Goal: Go to known website: Access a specific website the user already knows

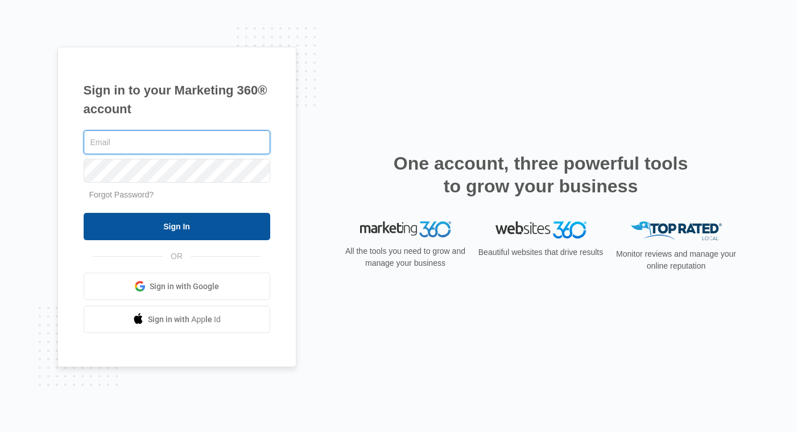
type input "[PERSON_NAME][EMAIL_ADDRESS][PERSON_NAME][DOMAIN_NAME]"
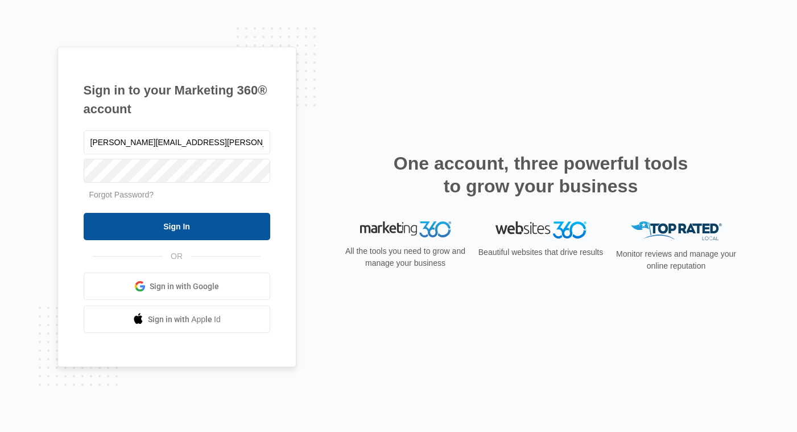
click at [180, 214] on input "Sign In" at bounding box center [177, 226] width 187 height 27
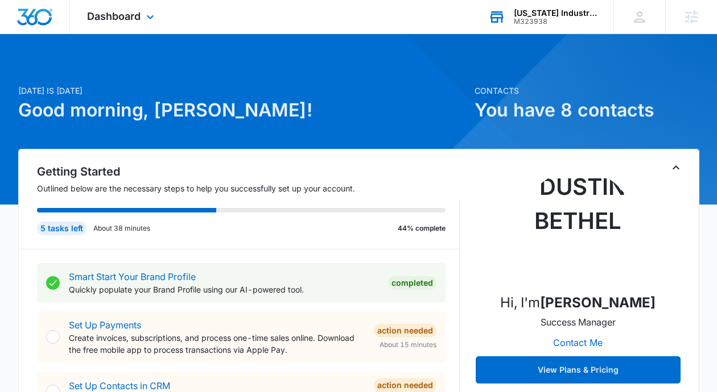
click at [545, 15] on div "Texas Industrial Services" at bounding box center [555, 13] width 83 height 9
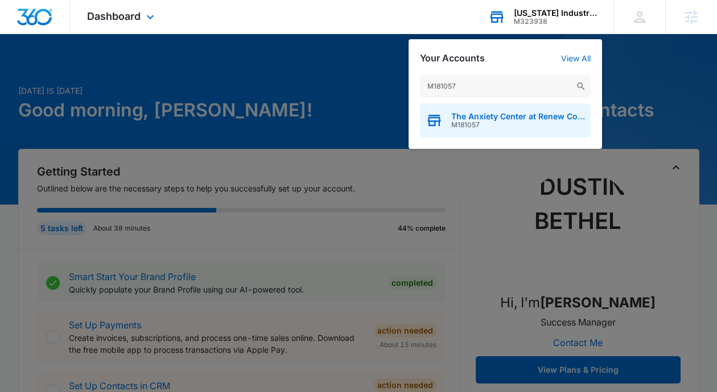
type input "M181057"
click at [483, 126] on span "M181057" at bounding box center [518, 125] width 134 height 8
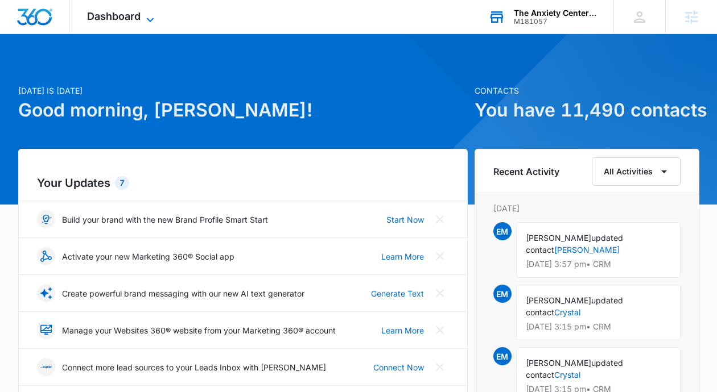
click at [148, 18] on icon at bounding box center [150, 20] width 14 height 14
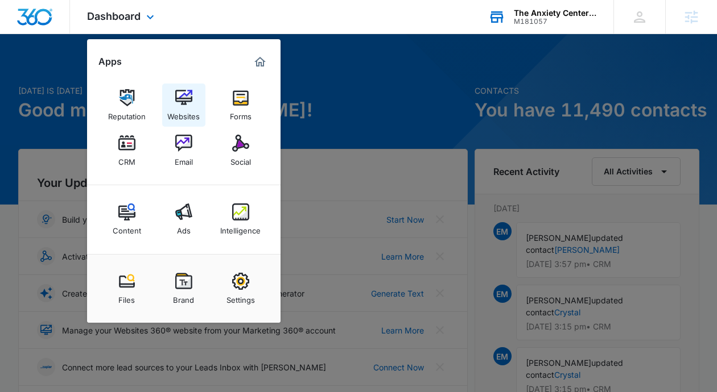
click at [183, 100] on img at bounding box center [183, 97] width 17 height 17
